Goal: Check status: Check status

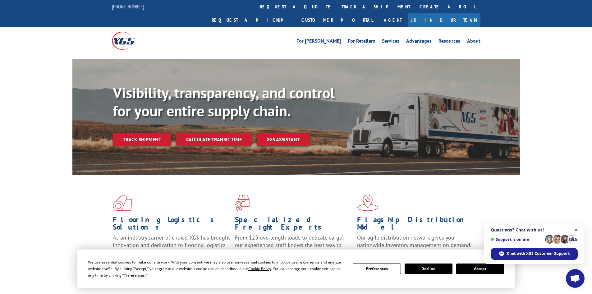
click at [576, 228] on span "Close chat" at bounding box center [577, 230] width 8 height 8
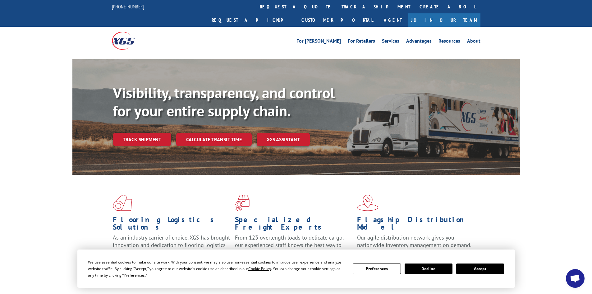
click at [478, 267] on button "Accept" at bounding box center [481, 268] width 48 height 11
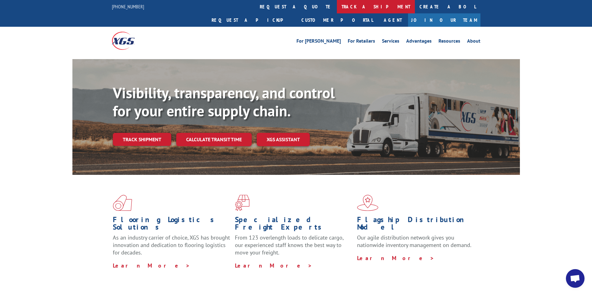
click at [337, 7] on link "track a shipment" at bounding box center [376, 6] width 78 height 13
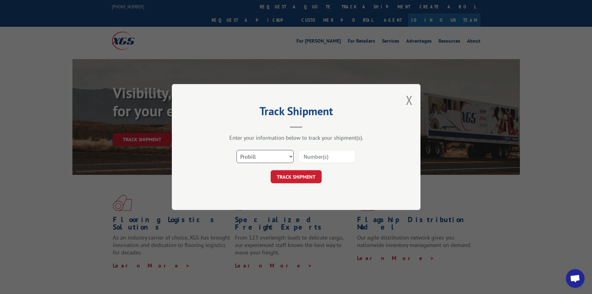
click at [278, 155] on select "Select category... Probill BOL PO" at bounding box center [265, 156] width 57 height 13
select select "bol"
click at [237, 150] on select "Select category... Probill BOL PO" at bounding box center [265, 156] width 57 height 13
click at [303, 158] on input at bounding box center [327, 156] width 57 height 13
paste input "471626"
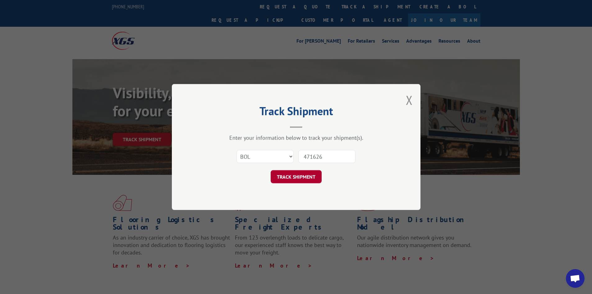
type input "471626"
click at [300, 180] on button "TRACK SHIPMENT" at bounding box center [296, 176] width 51 height 13
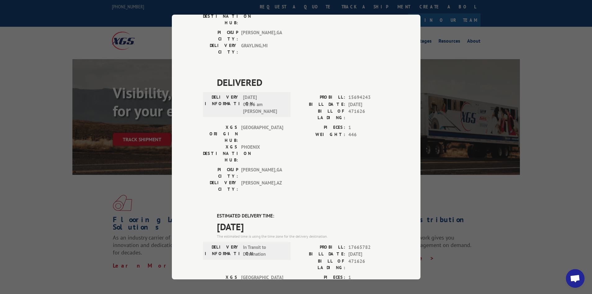
scroll to position [397, 0]
